Goal: Information Seeking & Learning: Learn about a topic

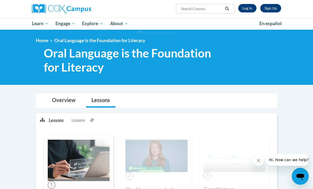
click at [250, 8] on link "Log In" at bounding box center [247, 8] width 18 height 8
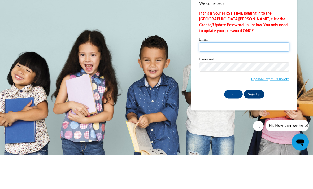
type input "[EMAIL_ADDRESS][DOMAIN_NAME]"
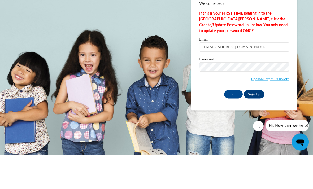
click at [234, 125] on input "Log In" at bounding box center [233, 129] width 19 height 8
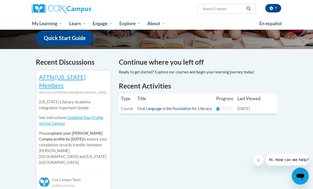
scroll to position [143, 0]
click at [177, 106] on link "Oral Language is the Foundation for Literacy" at bounding box center [175, 108] width 75 height 5
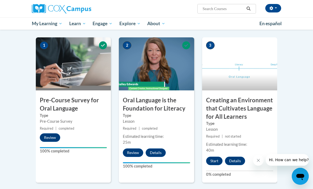
scroll to position [113, 0]
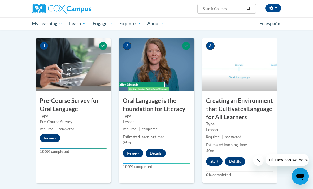
click at [216, 161] on button "Start" at bounding box center [214, 161] width 16 height 8
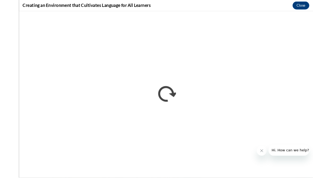
scroll to position [130, 0]
